Goal: Task Accomplishment & Management: Manage account settings

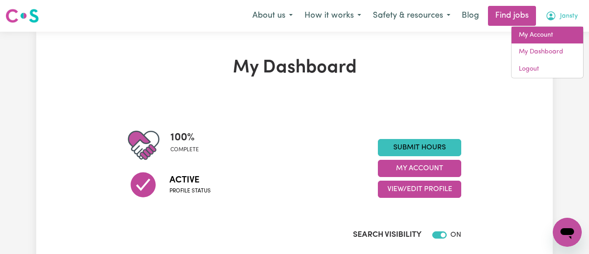
click at [551, 30] on link "My Account" at bounding box center [548, 35] width 72 height 17
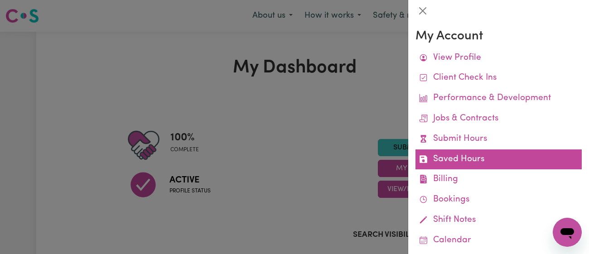
click at [468, 151] on link "Saved Hours" at bounding box center [499, 160] width 166 height 20
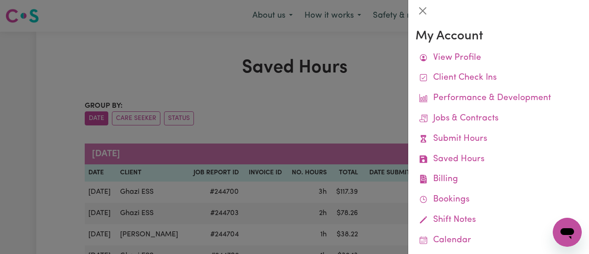
click at [339, 84] on div at bounding box center [294, 127] width 589 height 254
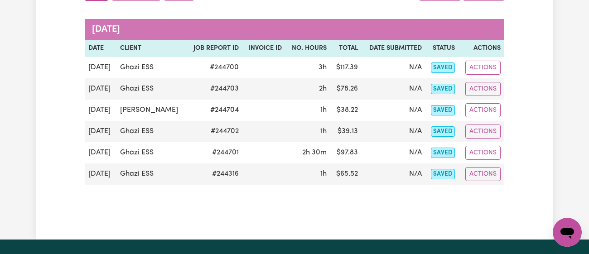
scroll to position [127, 0]
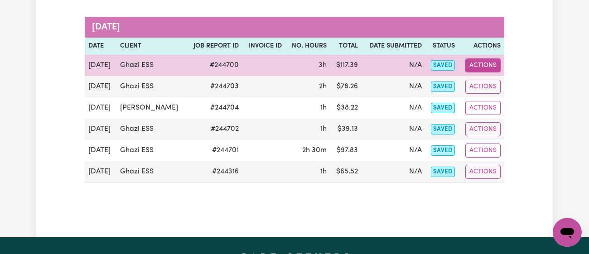
click at [489, 64] on button "Actions" at bounding box center [483, 65] width 35 height 14
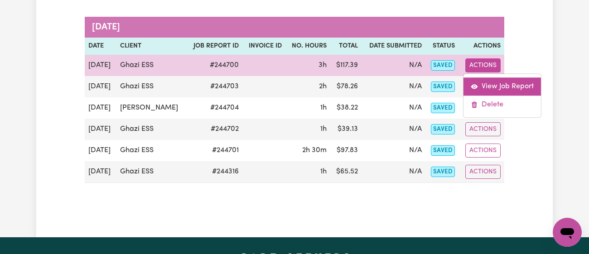
click at [495, 83] on link "View Job Report" at bounding box center [503, 87] width 78 height 18
select select "pm"
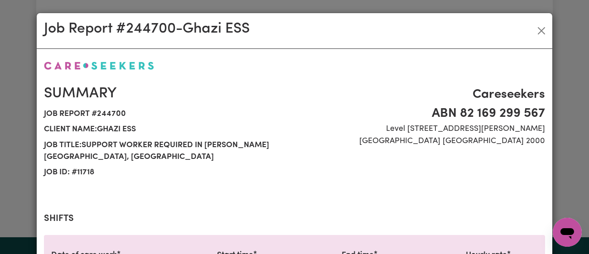
scroll to position [334, 0]
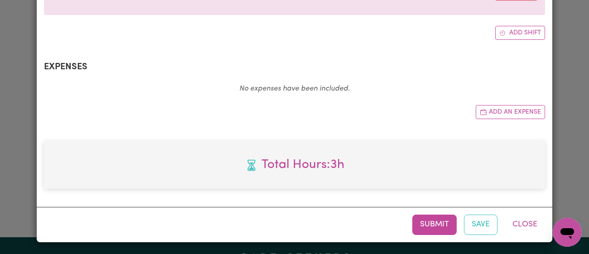
select select "43-Weekday"
click at [429, 224] on button "Submit" at bounding box center [435, 225] width 44 height 20
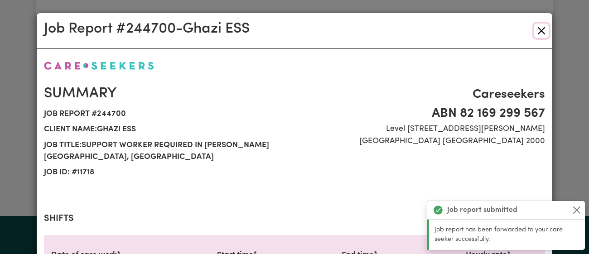
click at [542, 29] on button "Close" at bounding box center [542, 31] width 15 height 15
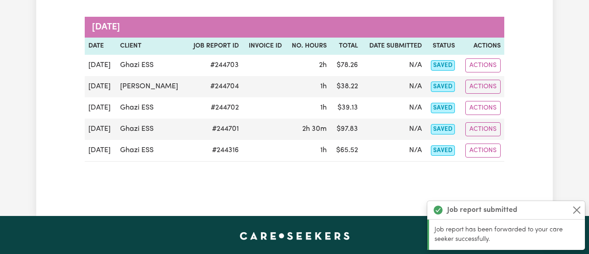
click at [582, 205] on div "Job report submitted" at bounding box center [507, 210] width 158 height 19
click at [579, 208] on button "Close" at bounding box center [577, 210] width 11 height 11
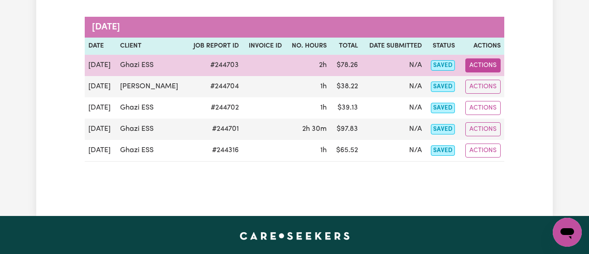
click at [476, 63] on button "Actions" at bounding box center [483, 65] width 35 height 14
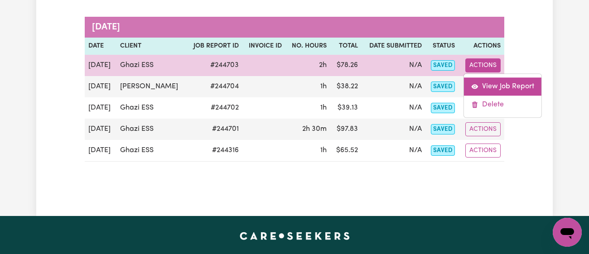
click at [490, 79] on link "View Job Report" at bounding box center [503, 87] width 78 height 18
select select "pm"
select select "43-Weekday"
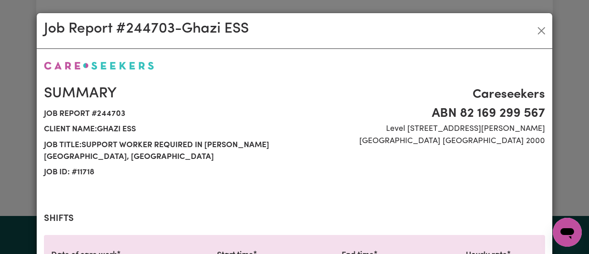
scroll to position [334, 0]
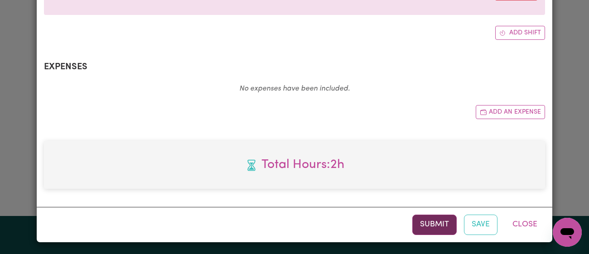
click at [442, 230] on button "Submit" at bounding box center [435, 225] width 44 height 20
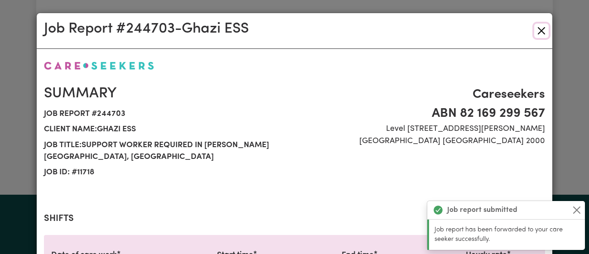
click at [542, 25] on button "Close" at bounding box center [542, 31] width 15 height 15
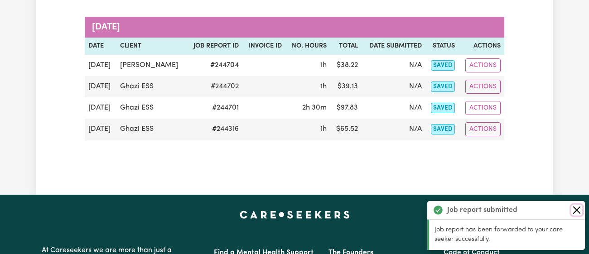
click at [578, 213] on button "Close" at bounding box center [577, 210] width 11 height 11
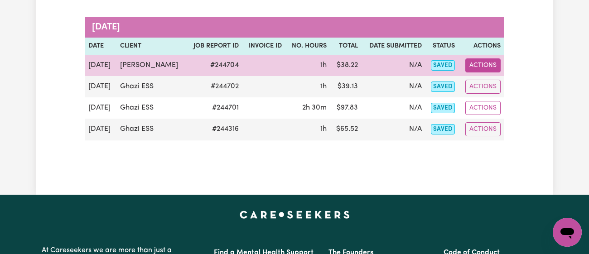
click at [495, 63] on button "Actions" at bounding box center [483, 65] width 35 height 14
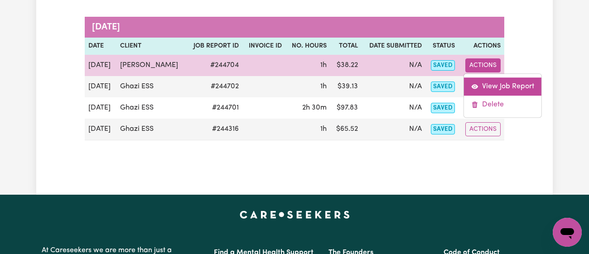
click at [498, 79] on link "View Job Report" at bounding box center [503, 87] width 78 height 18
select select "pm"
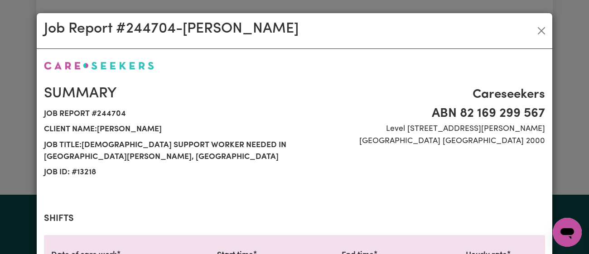
scroll to position [334, 0]
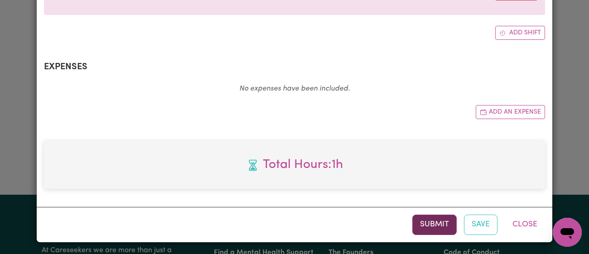
click at [443, 231] on button "Submit" at bounding box center [435, 225] width 44 height 20
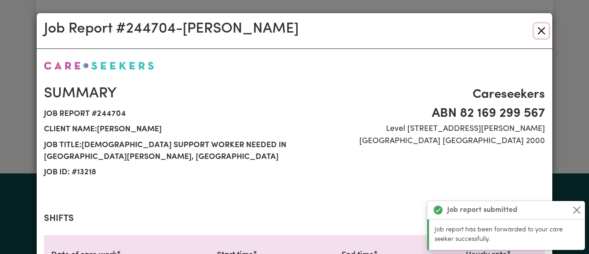
click at [544, 30] on button "Close" at bounding box center [542, 31] width 15 height 15
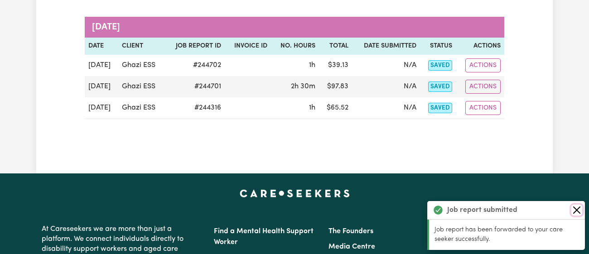
click at [574, 208] on button "Close" at bounding box center [577, 210] width 11 height 11
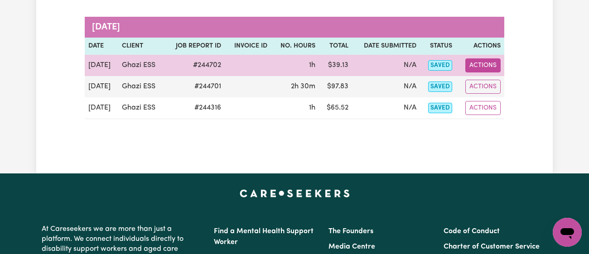
click at [497, 64] on button "Actions" at bounding box center [483, 65] width 35 height 14
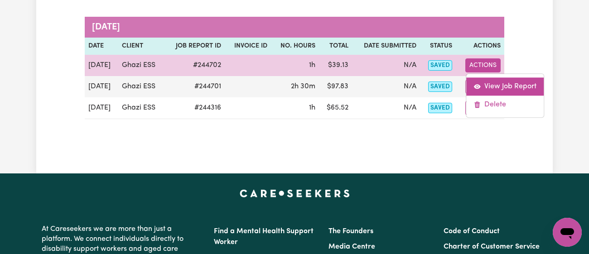
click at [505, 82] on link "View Job Report" at bounding box center [506, 87] width 78 height 18
select select "pm"
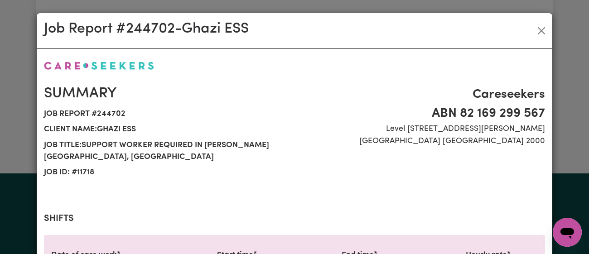
select select "43-Weekday"
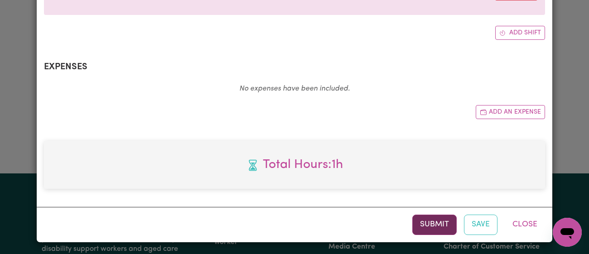
click at [440, 233] on button "Submit" at bounding box center [435, 225] width 44 height 20
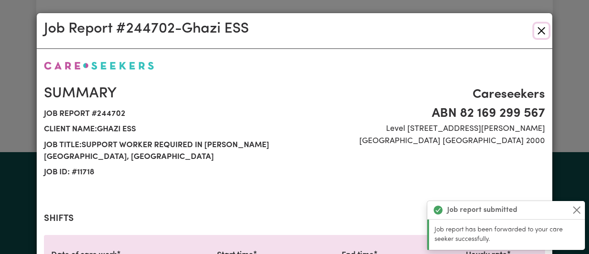
click at [540, 32] on button "Close" at bounding box center [542, 31] width 15 height 15
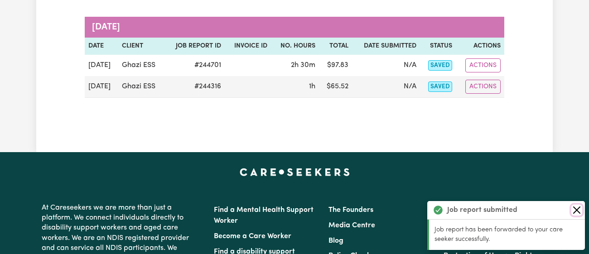
click at [573, 205] on button "Close" at bounding box center [577, 210] width 11 height 11
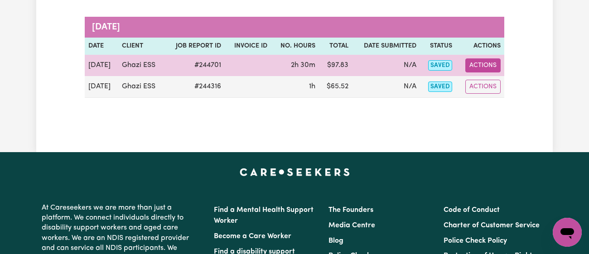
click at [482, 66] on button "Actions" at bounding box center [483, 65] width 35 height 14
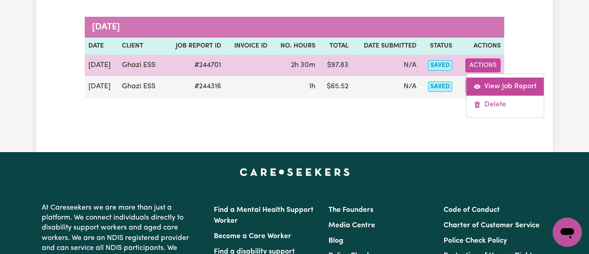
click at [489, 81] on link "View Job Report" at bounding box center [506, 87] width 78 height 18
select select "pm"
select select "43-Weekday"
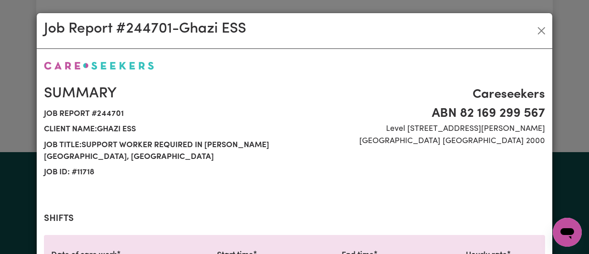
scroll to position [334, 0]
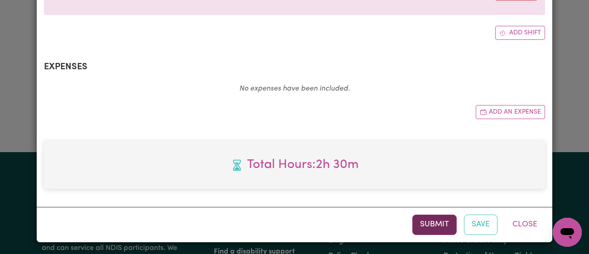
click at [439, 219] on button "Submit" at bounding box center [435, 225] width 44 height 20
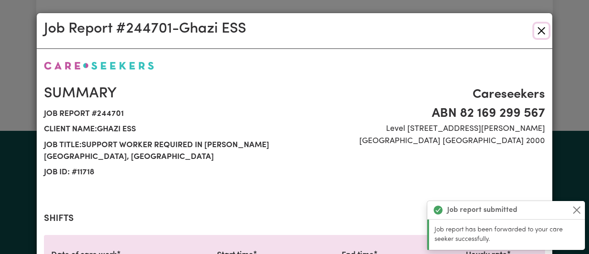
click at [537, 29] on button "Close" at bounding box center [542, 31] width 15 height 15
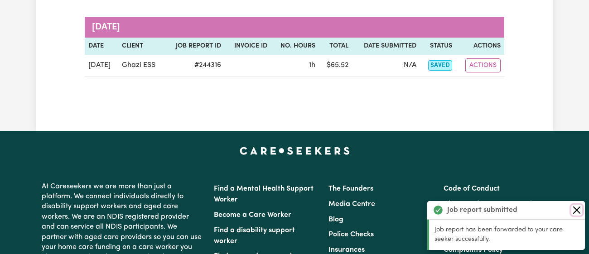
click at [577, 213] on button "Close" at bounding box center [577, 210] width 11 height 11
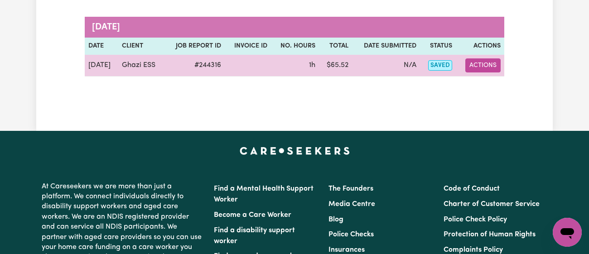
click at [486, 64] on button "Actions" at bounding box center [483, 65] width 35 height 14
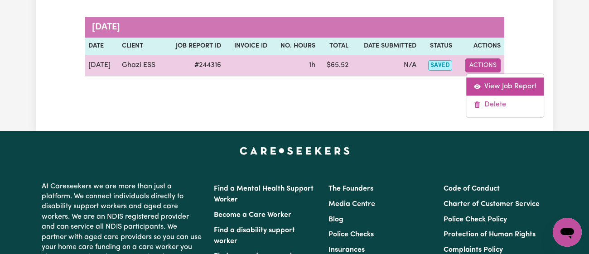
click at [502, 83] on link "View Job Report" at bounding box center [506, 87] width 78 height 18
select select "pm"
select select "72-PublicHoliday"
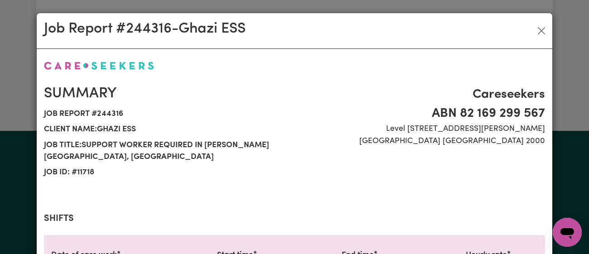
scroll to position [334, 0]
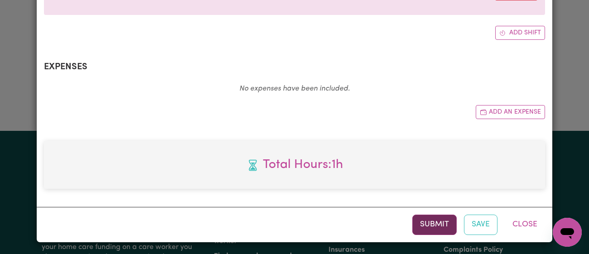
click at [435, 224] on button "Submit" at bounding box center [435, 225] width 44 height 20
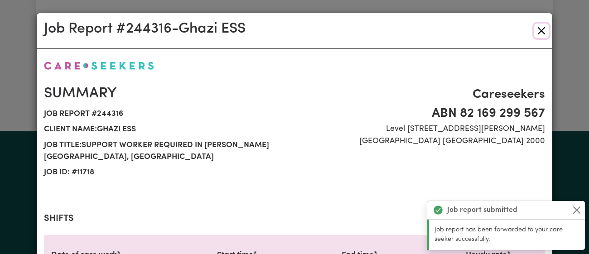
click at [545, 27] on button "Close" at bounding box center [542, 31] width 15 height 15
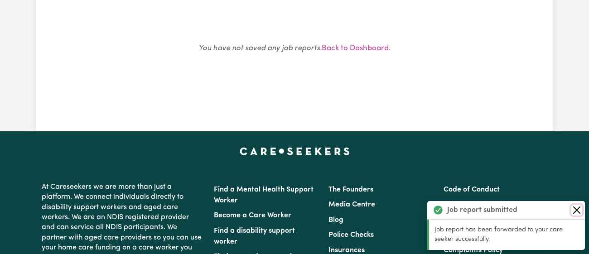
click at [579, 205] on button "Close" at bounding box center [577, 210] width 11 height 11
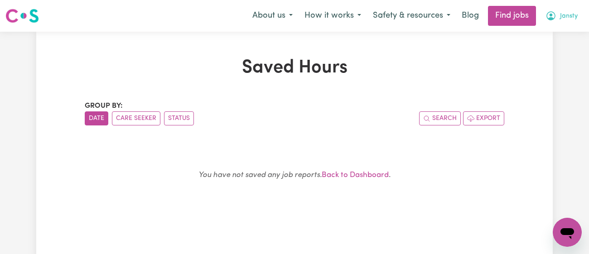
click at [560, 19] on span "Jansty" at bounding box center [569, 16] width 18 height 10
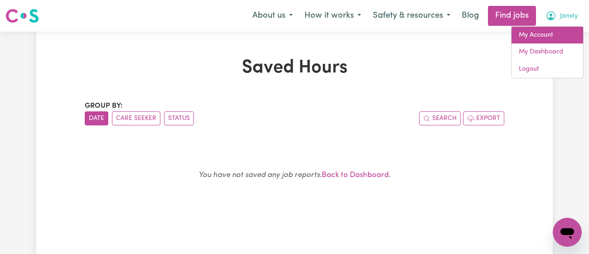
click at [550, 34] on link "My Account" at bounding box center [548, 35] width 72 height 17
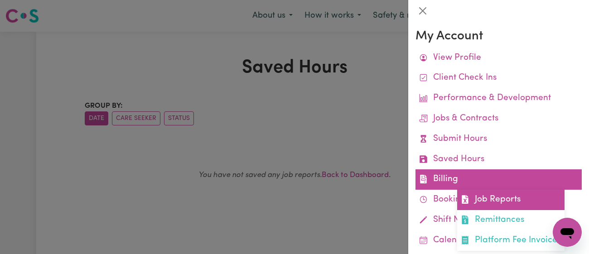
click at [509, 199] on link "Job Reports" at bounding box center [510, 200] width 107 height 20
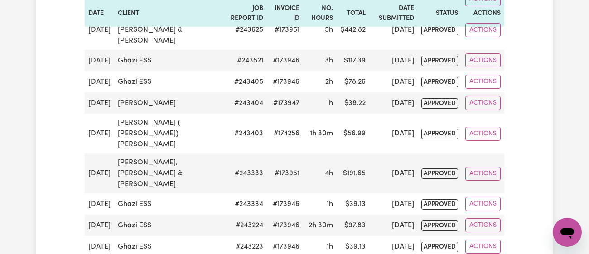
scroll to position [593, 0]
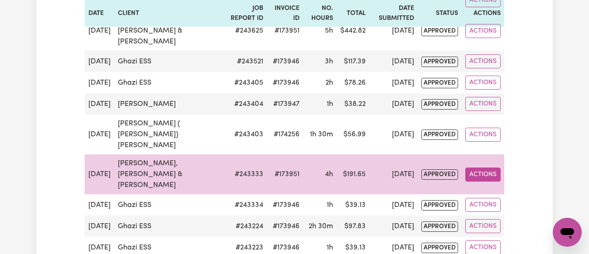
click at [468, 168] on button "Actions" at bounding box center [483, 175] width 35 height 14
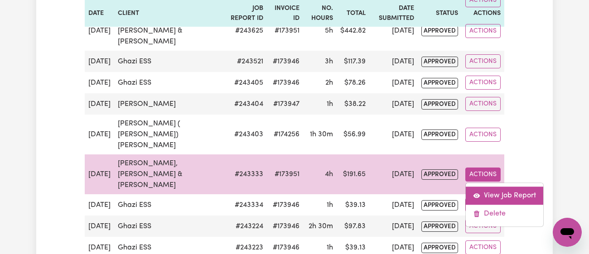
click at [503, 189] on link "View Job Report" at bounding box center [505, 196] width 78 height 18
select select "pm"
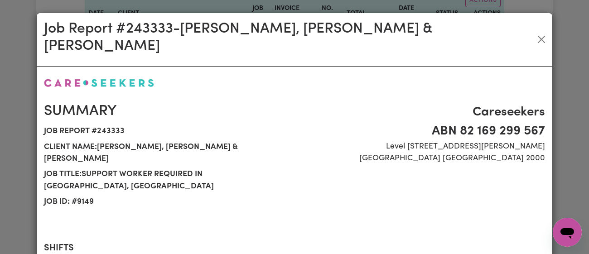
select select "52.65-Weekday"
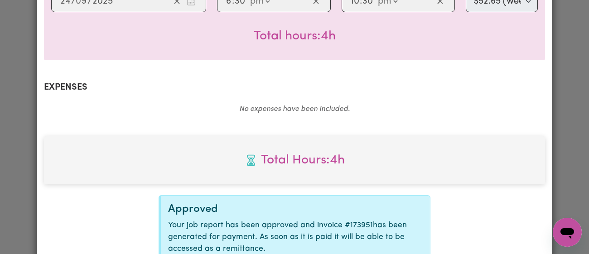
scroll to position [0, 0]
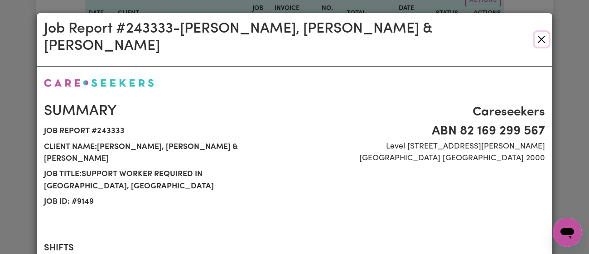
click at [547, 32] on button "Close" at bounding box center [542, 39] width 14 height 15
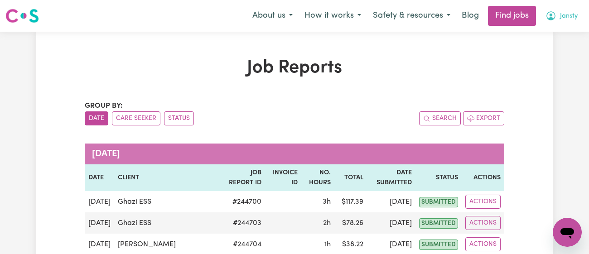
click at [560, 20] on span "Jansty" at bounding box center [569, 16] width 18 height 10
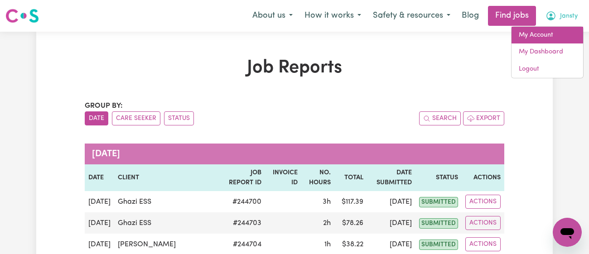
click at [550, 30] on link "My Account" at bounding box center [548, 35] width 72 height 17
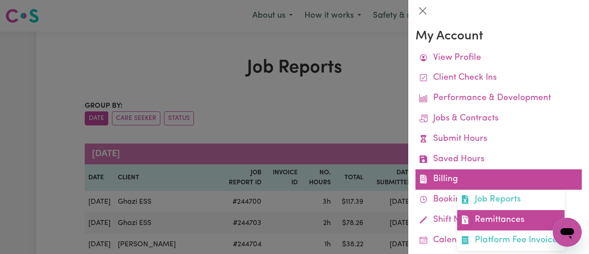
click at [496, 212] on link "Remittances" at bounding box center [510, 220] width 107 height 20
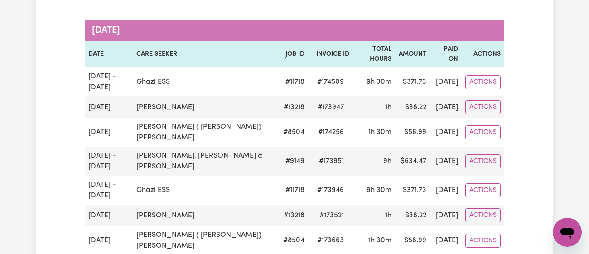
scroll to position [281, 0]
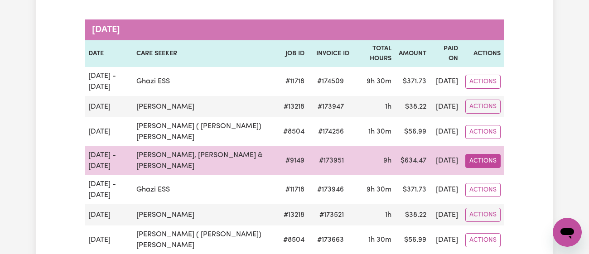
click at [481, 154] on button "Actions" at bounding box center [483, 161] width 35 height 14
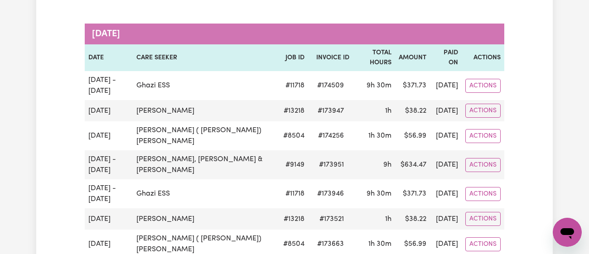
scroll to position [277, 0]
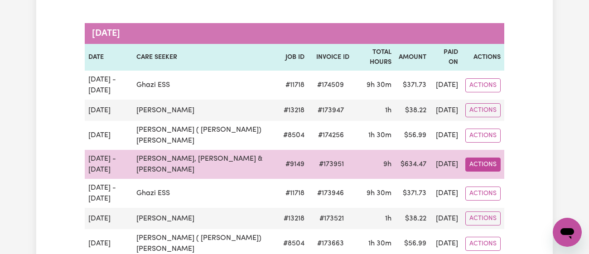
click at [478, 158] on button "Actions" at bounding box center [483, 165] width 35 height 14
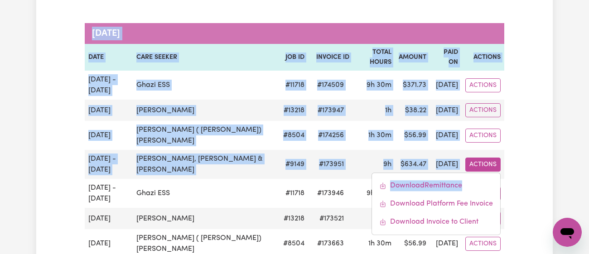
drag, startPoint x: 493, startPoint y: 133, endPoint x: 511, endPoint y: 129, distance: 18.1
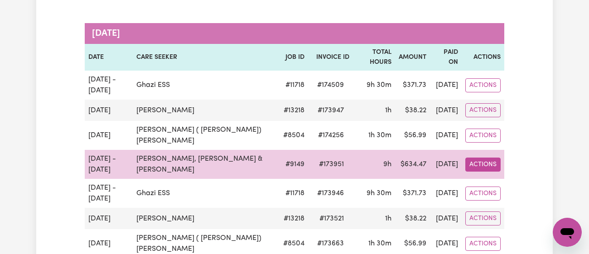
click at [473, 158] on button "Actions" at bounding box center [483, 165] width 35 height 14
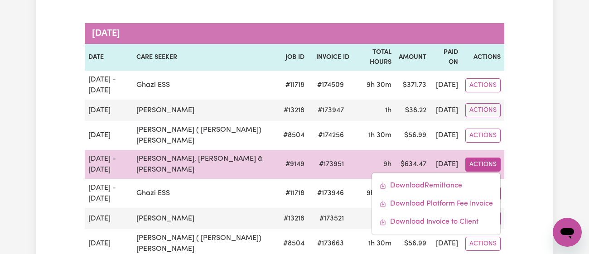
click at [473, 158] on button "Actions" at bounding box center [483, 165] width 35 height 14
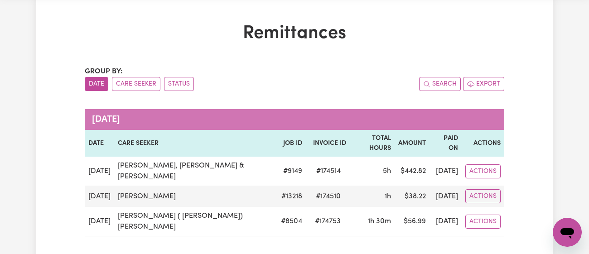
scroll to position [36, 0]
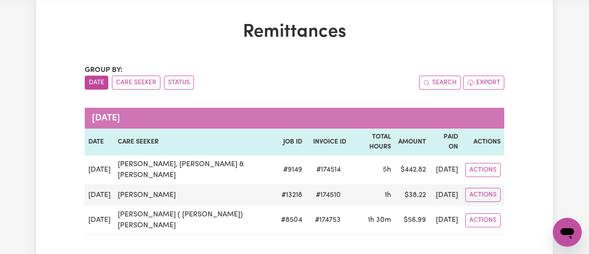
click at [104, 81] on button "Date" at bounding box center [97, 83] width 24 height 14
click at [138, 83] on button "Care Seeker" at bounding box center [136, 83] width 49 height 14
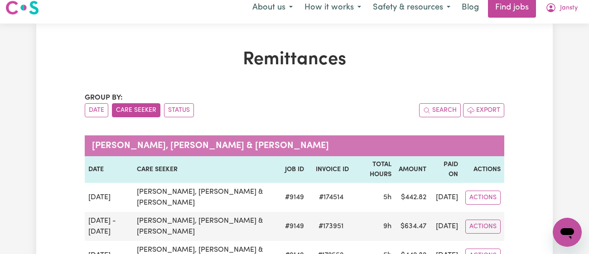
scroll to position [10, 0]
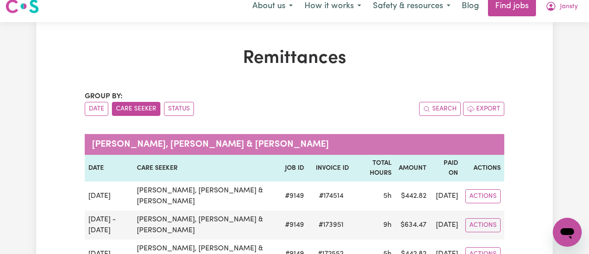
click at [180, 112] on button "Status" at bounding box center [179, 109] width 30 height 14
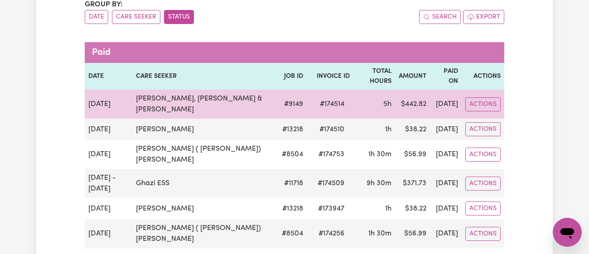
scroll to position [0, 0]
